Goal: Task Accomplishment & Management: Use online tool/utility

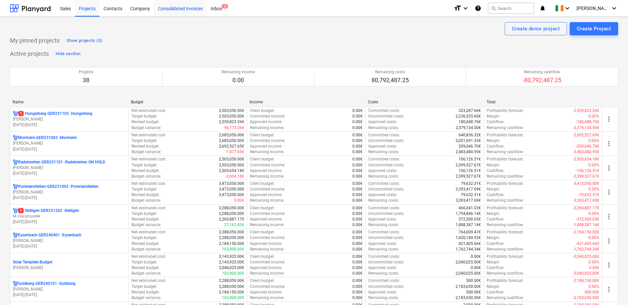
click at [188, 4] on div "Consolidated Invoices" at bounding box center [180, 8] width 53 height 17
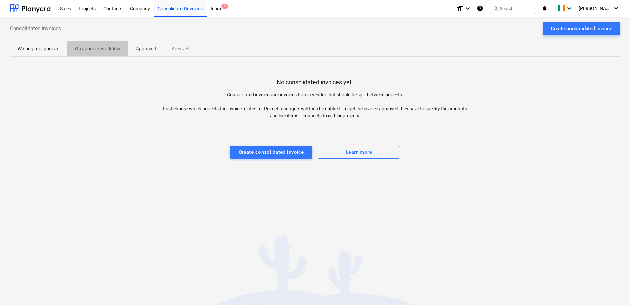
click at [107, 46] on p "On approval workflow" at bounding box center [97, 48] width 45 height 7
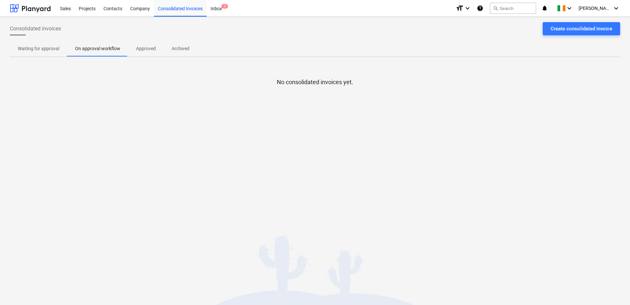
click at [141, 47] on p "Approved" at bounding box center [146, 48] width 20 height 7
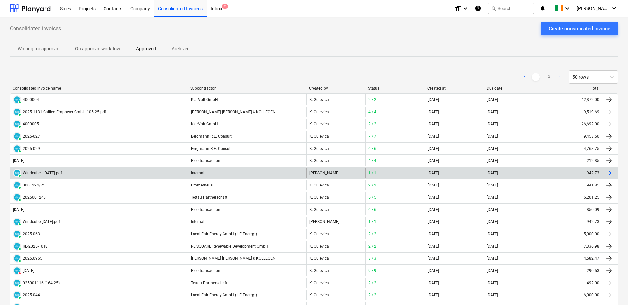
click at [54, 172] on div "Windcube - [DATE].pdf" at bounding box center [42, 172] width 39 height 5
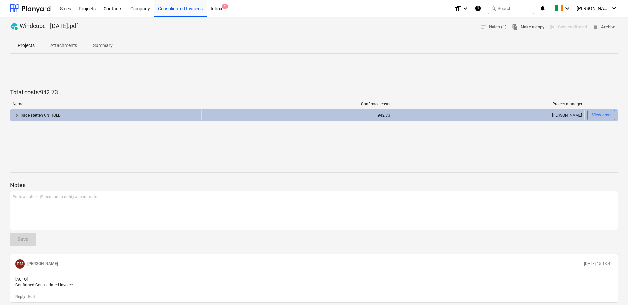
click at [530, 32] on button "file_copy Make a copy" at bounding box center [528, 27] width 38 height 10
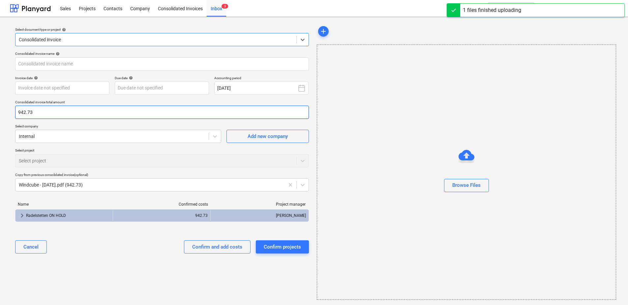
type input "Windcube - [DATE].pdf"
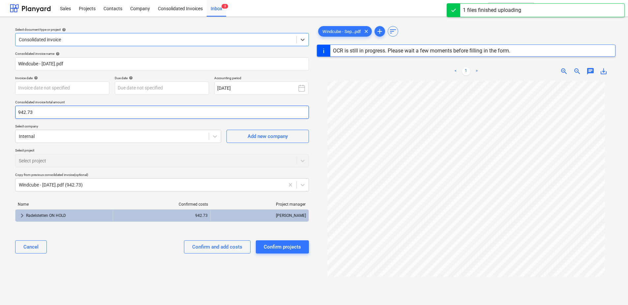
click at [38, 112] on input "942.73" at bounding box center [162, 112] width 294 height 13
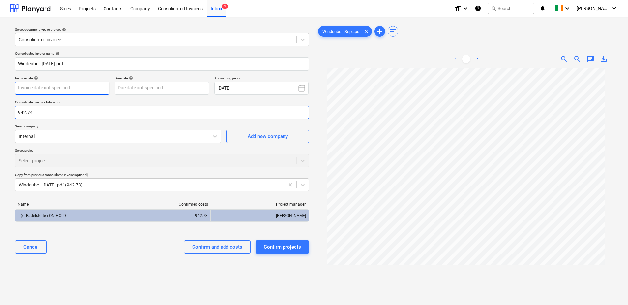
type input "942.74"
click at [72, 85] on body "Sales Projects Contacts Company Consolidated Invoices Inbox 3 format_size keybo…" at bounding box center [314, 152] width 628 height 305
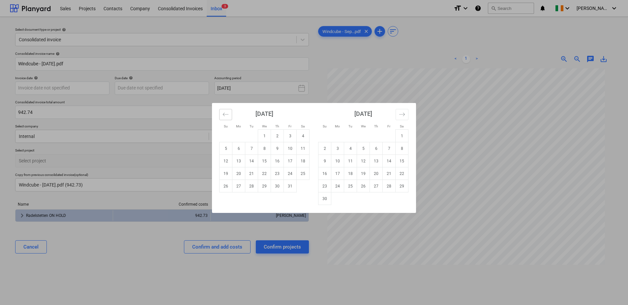
click at [225, 113] on icon "Move backward to switch to the previous month." at bounding box center [226, 114] width 6 height 6
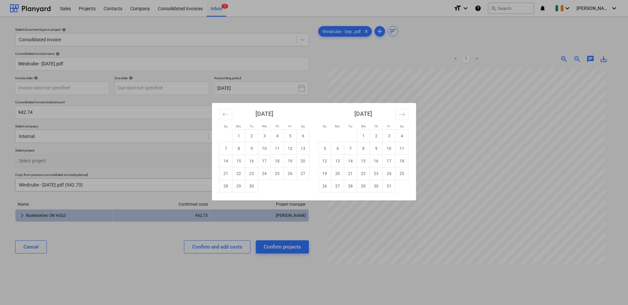
drag, startPoint x: 255, startPoint y: 184, endPoint x: 250, endPoint y: 183, distance: 4.8
click at [254, 184] on td "30" at bounding box center [251, 186] width 13 height 13
type input "[DATE]"
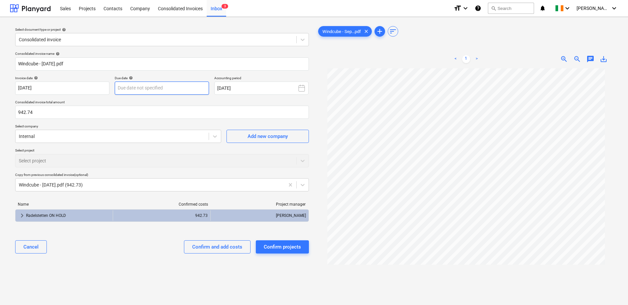
click at [162, 85] on body "Sales Projects Contacts Company Consolidated Invoices Inbox 3 format_size keybo…" at bounding box center [314, 152] width 628 height 305
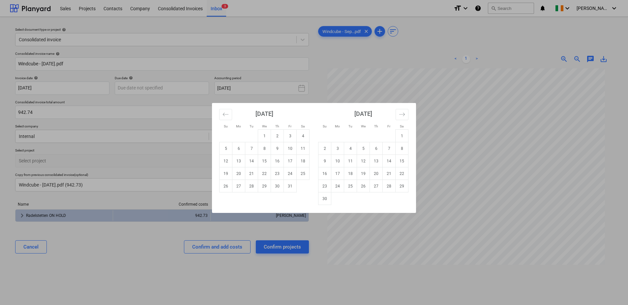
click at [224, 107] on div "[DATE]" at bounding box center [264, 116] width 90 height 26
drag, startPoint x: 226, startPoint y: 112, endPoint x: 241, endPoint y: 128, distance: 21.2
click at [227, 114] on icon "Move backward to switch to the previous month." at bounding box center [226, 114] width 6 height 6
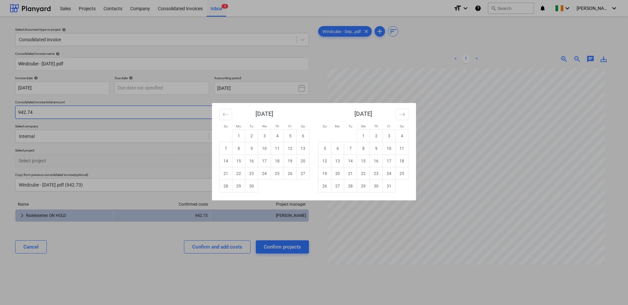
drag, startPoint x: 250, startPoint y: 185, endPoint x: 233, endPoint y: 115, distance: 71.5
click at [249, 184] on td "30" at bounding box center [251, 186] width 13 height 13
type input "[DATE]"
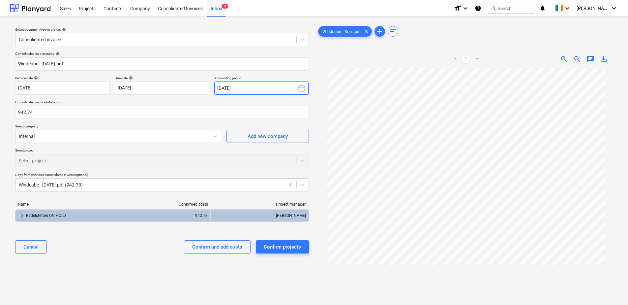
click at [234, 84] on button "[DATE]" at bounding box center [261, 87] width 94 height 13
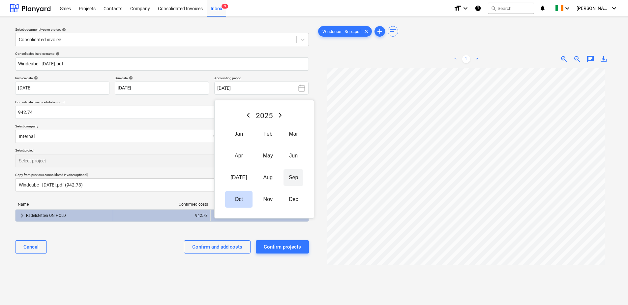
click at [288, 181] on button "Sep" at bounding box center [294, 177] width 20 height 16
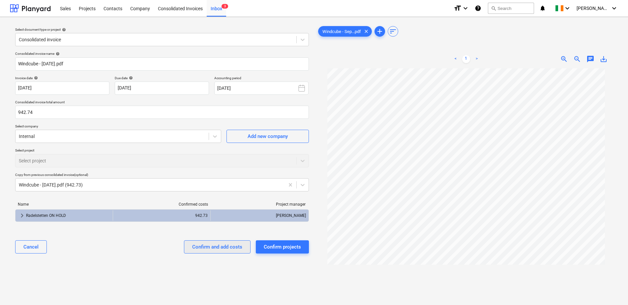
click at [229, 244] on div "Confirm and add costs" at bounding box center [217, 246] width 50 height 9
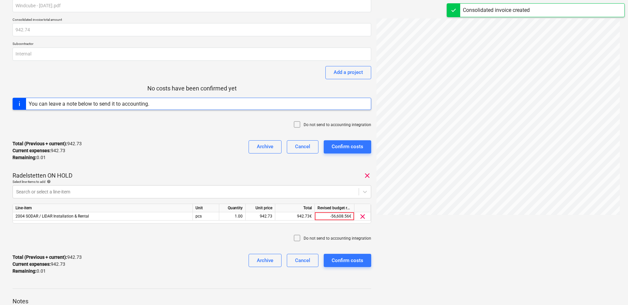
scroll to position [96, 0]
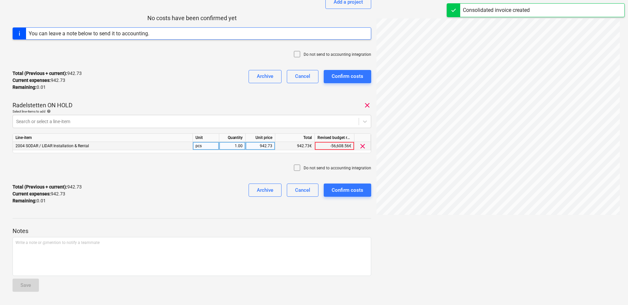
click at [261, 145] on div "942.73" at bounding box center [260, 146] width 24 height 8
click at [271, 145] on input "942.73" at bounding box center [260, 146] width 29 height 8
click at [273, 145] on input "942.73" at bounding box center [260, 146] width 29 height 8
type input "942.74"
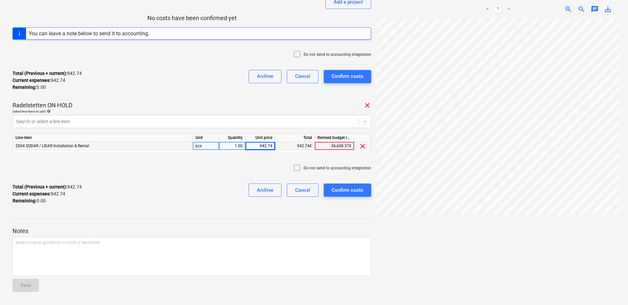
click at [178, 92] on div "Total (Previous + current) : 942.74 Current expenses : 942.74 Remaining : 0.00 …" at bounding box center [192, 80] width 359 height 31
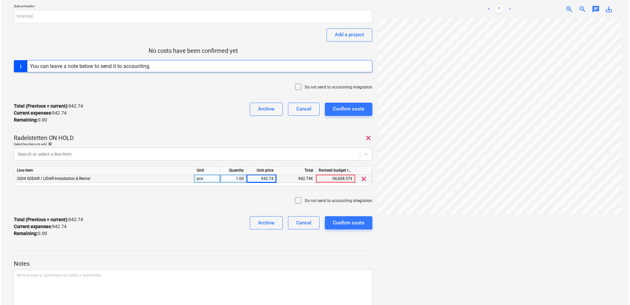
scroll to position [66, 0]
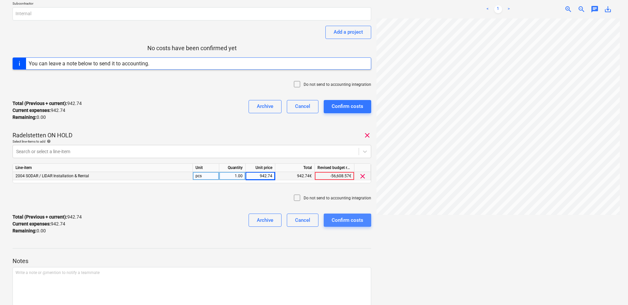
click at [359, 224] on div "Confirm costs" at bounding box center [348, 220] width 32 height 9
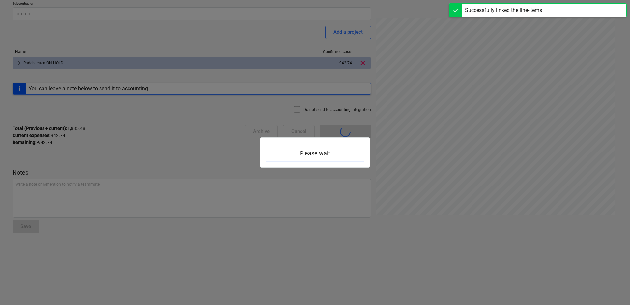
scroll to position [58, 0]
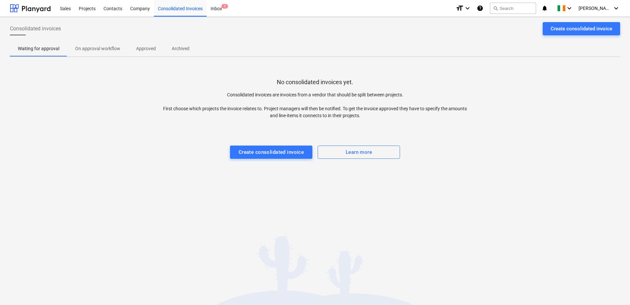
click at [90, 46] on p "On approval workflow" at bounding box center [97, 48] width 45 height 7
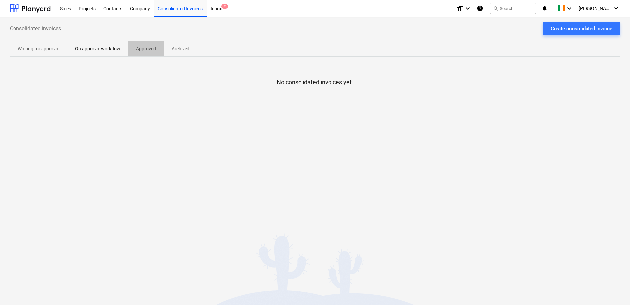
click at [156, 46] on span "Approved" at bounding box center [146, 48] width 36 height 11
